Goal: Task Accomplishment & Management: Manage account settings

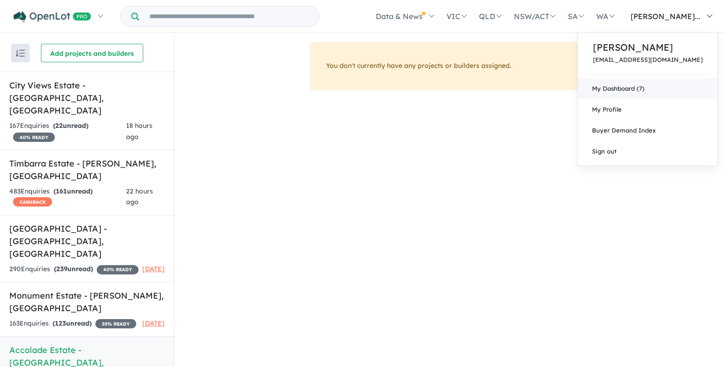
click at [668, 88] on link "My Dashboard (7)" at bounding box center [647, 88] width 139 height 21
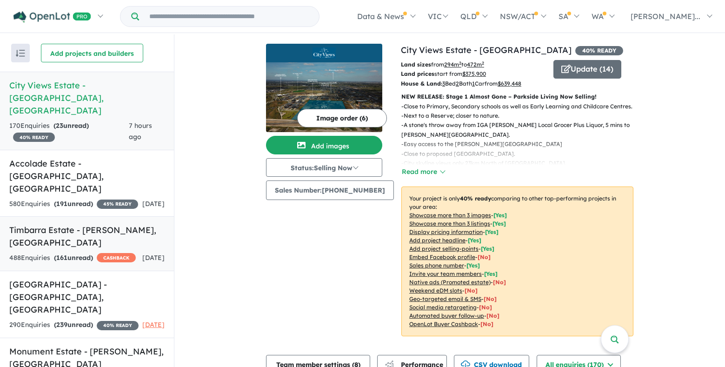
click at [71, 253] on strong "( 161 unread)" at bounding box center [73, 257] width 39 height 8
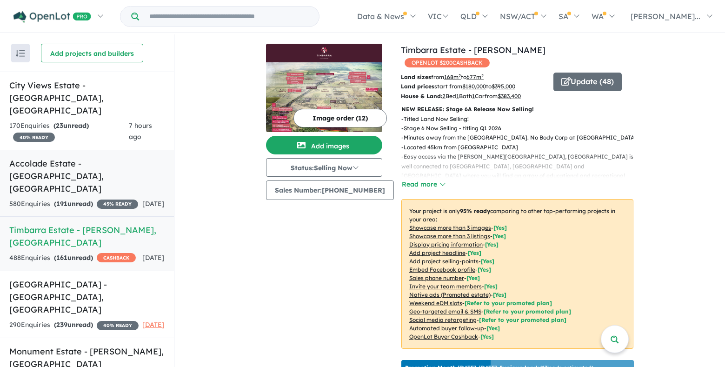
click at [103, 198] on div "580 Enquir ies ( 191 unread) 45 % READY" at bounding box center [73, 203] width 129 height 11
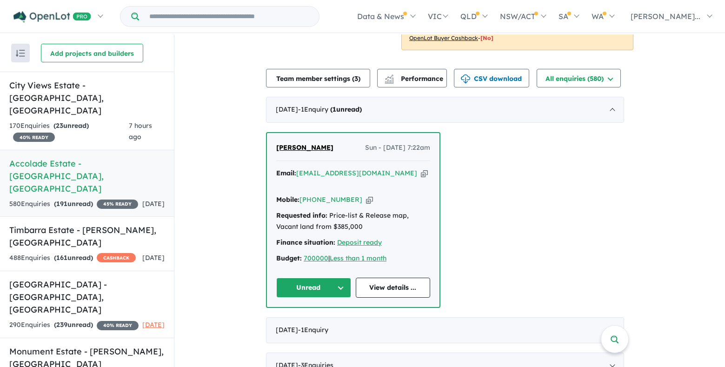
scroll to position [322, 0]
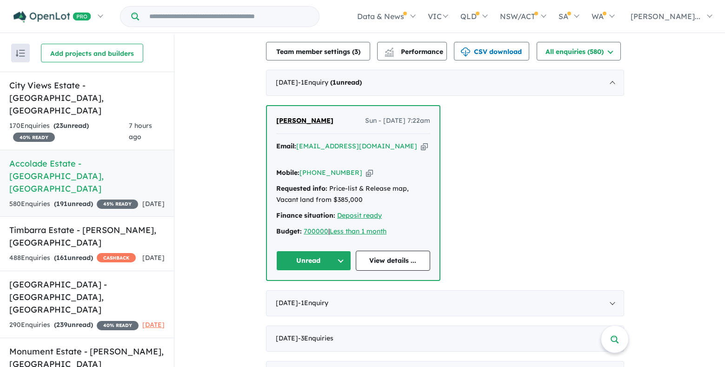
click at [341, 254] on button "Unread" at bounding box center [313, 261] width 75 height 20
click at [327, 294] on button "Assigned" at bounding box center [317, 303] width 81 height 21
click at [366, 168] on icon "button" at bounding box center [369, 173] width 7 height 10
click at [421, 148] on icon "button" at bounding box center [424, 146] width 7 height 10
drag, startPoint x: 345, startPoint y: 117, endPoint x: 246, endPoint y: 119, distance: 99.0
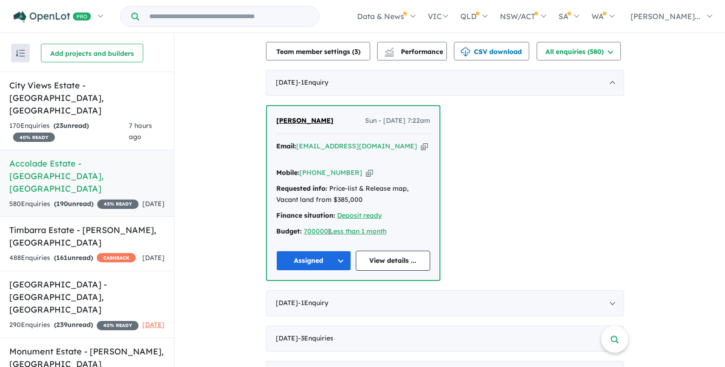
copy span "[PERSON_NAME]"
click at [93, 253] on strong "( 161 unread)" at bounding box center [73, 257] width 39 height 8
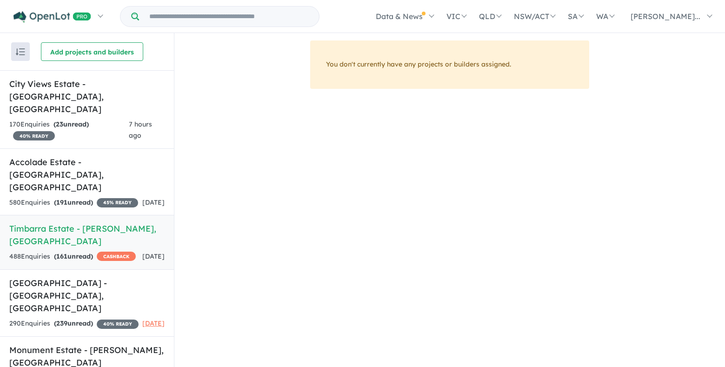
scroll to position [1, 0]
